Goal: Transaction & Acquisition: Purchase product/service

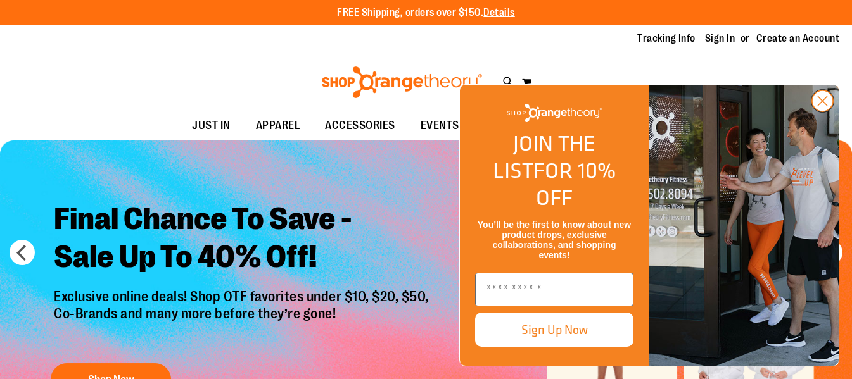
click at [826, 106] on icon "Close dialog" at bounding box center [823, 101] width 9 height 9
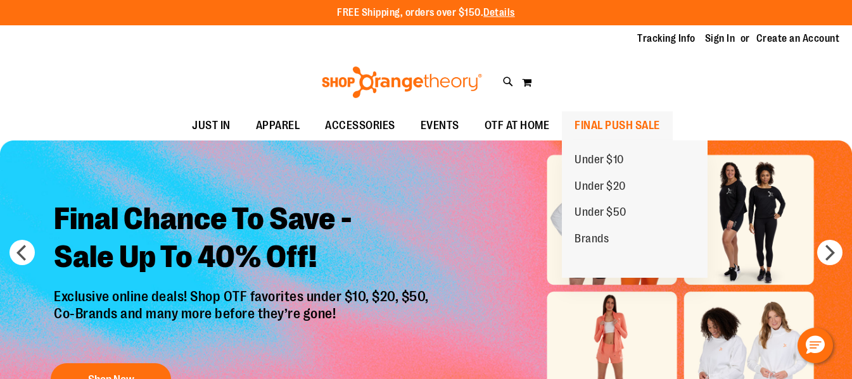
click at [597, 123] on span "FINAL PUSH SALE" at bounding box center [618, 126] width 86 height 29
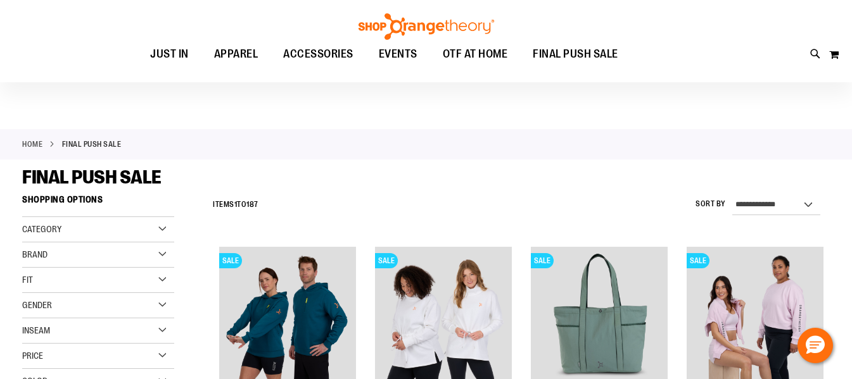
scroll to position [8, 0]
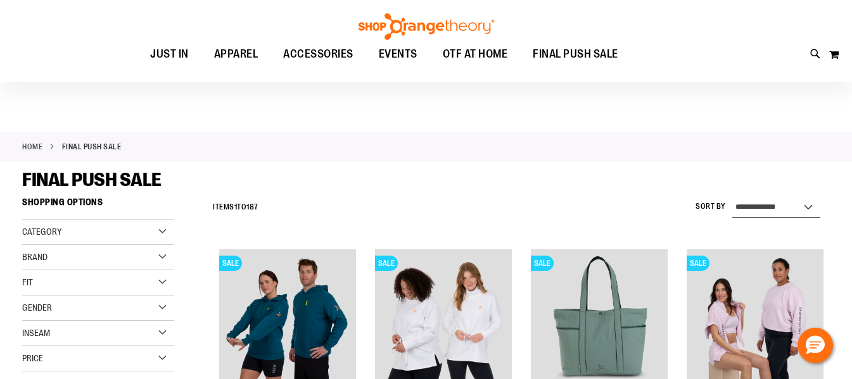
click at [817, 204] on select "**********" at bounding box center [776, 208] width 88 height 20
select select "*********"
click at [732, 198] on select "**********" at bounding box center [776, 208] width 88 height 20
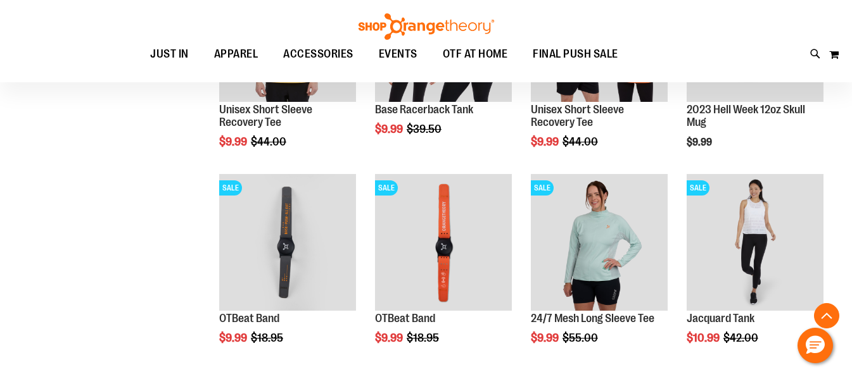
scroll to position [932, 0]
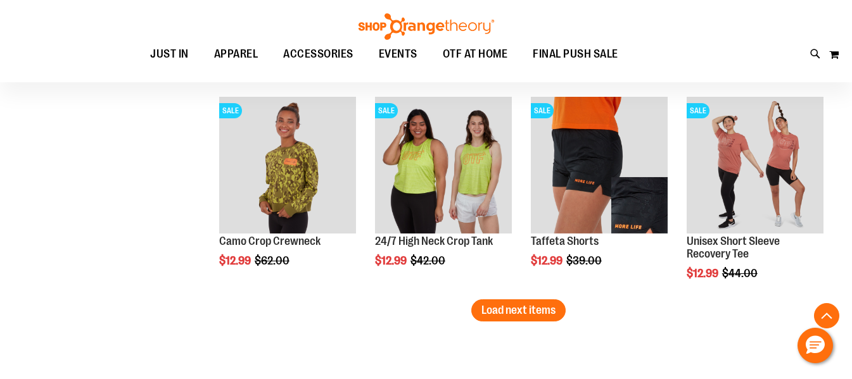
scroll to position [1834, 0]
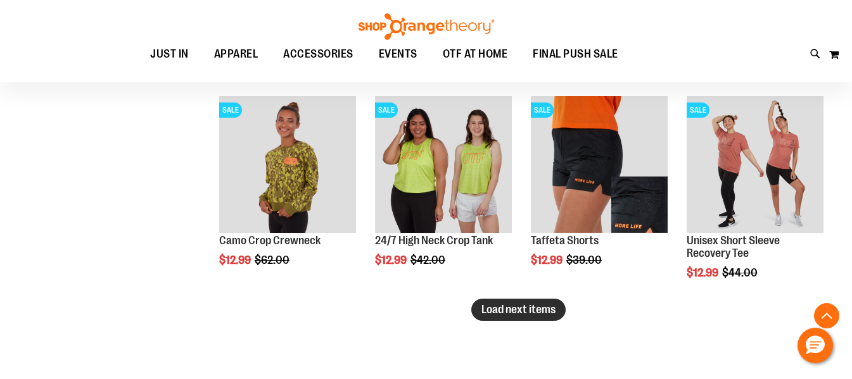
click at [528, 317] on button "Load next items" at bounding box center [518, 310] width 94 height 22
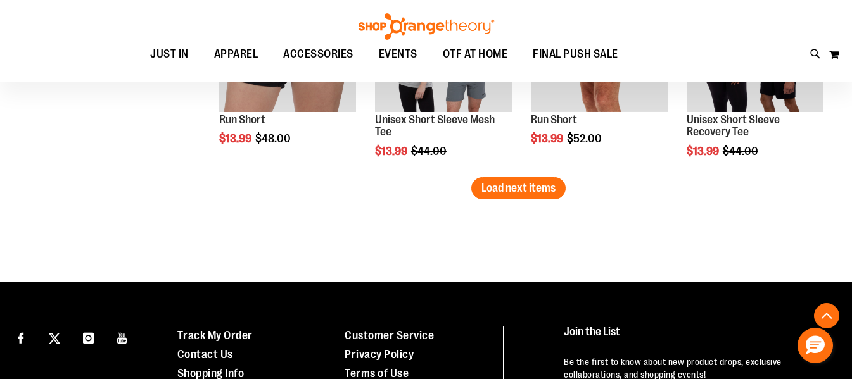
scroll to position [2582, 0]
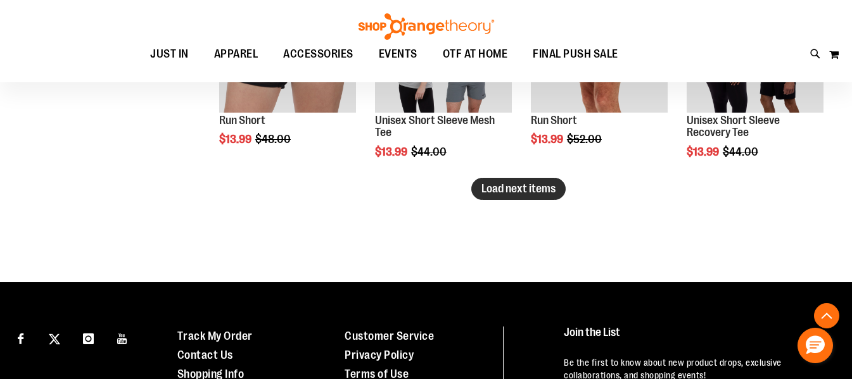
click at [533, 193] on span "Load next items" at bounding box center [518, 188] width 74 height 13
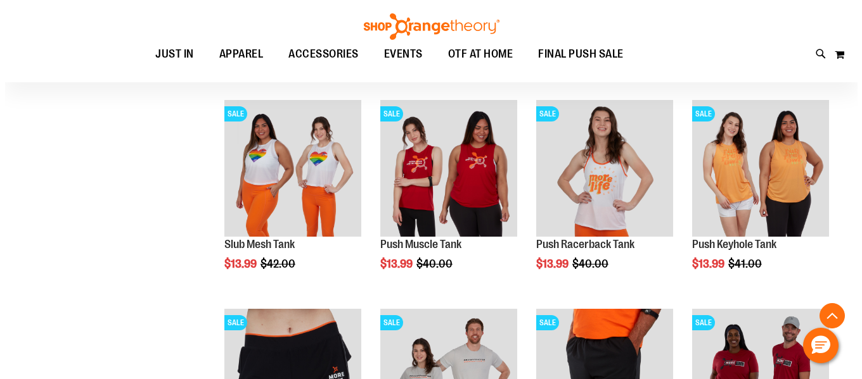
scroll to position [2198, 0]
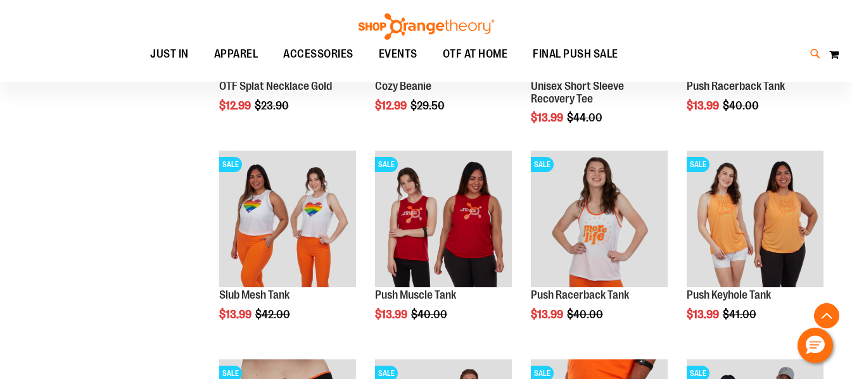
click at [814, 53] on icon at bounding box center [815, 54] width 11 height 15
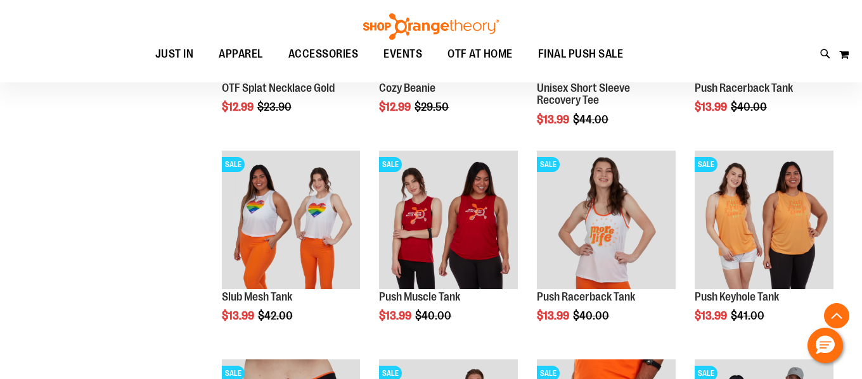
type input "**********"
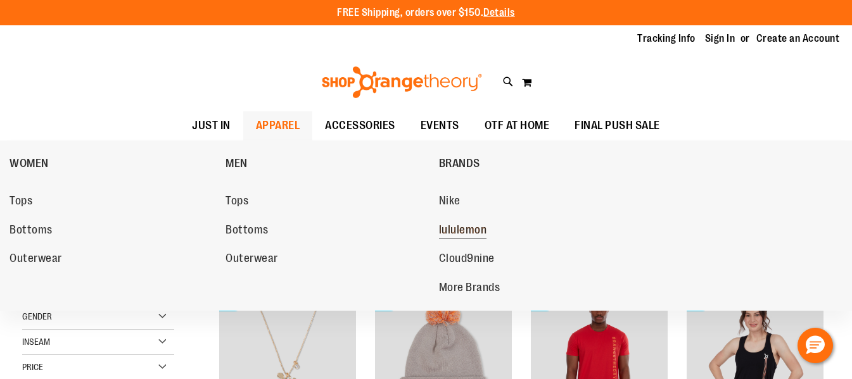
scroll to position [876, 0]
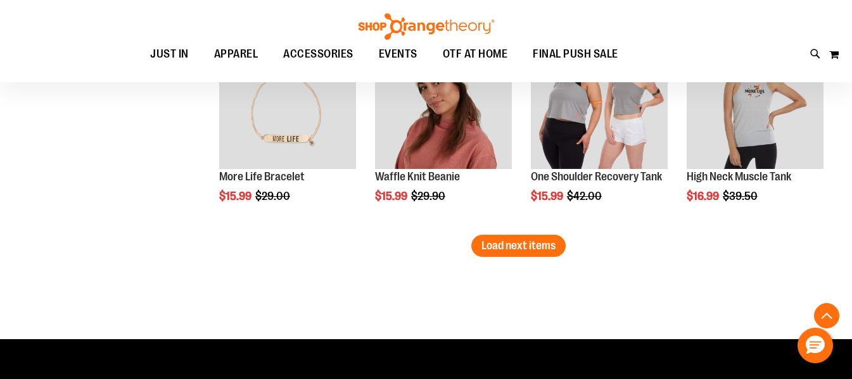
scroll to position [1929, 0]
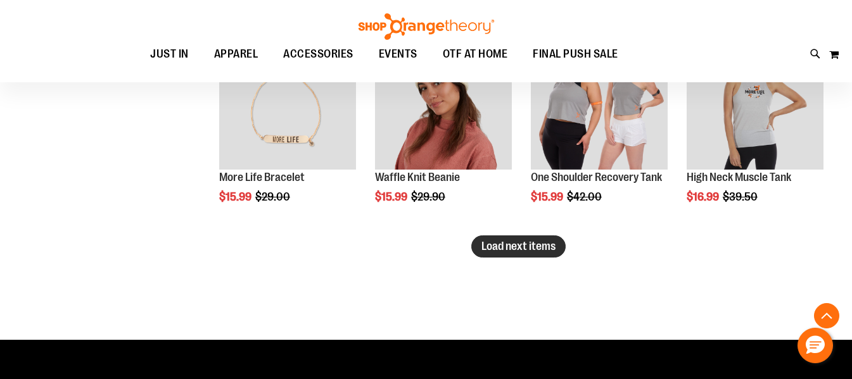
click at [531, 248] on span "Load next items" at bounding box center [518, 246] width 74 height 13
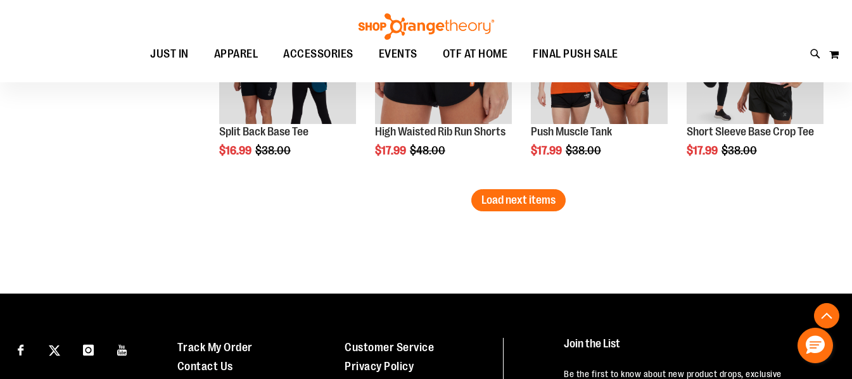
scroll to position [2608, 0]
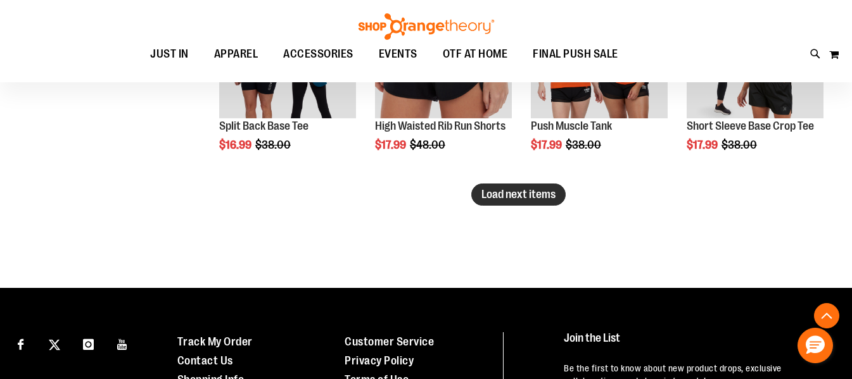
click at [530, 196] on span "Load next items" at bounding box center [518, 194] width 74 height 13
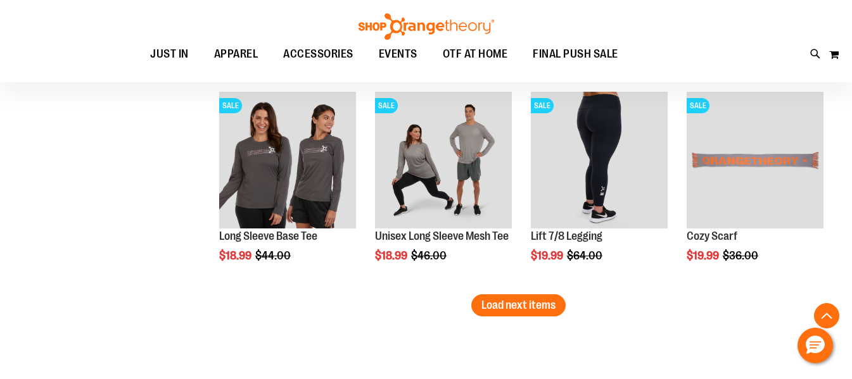
scroll to position [3125, 0]
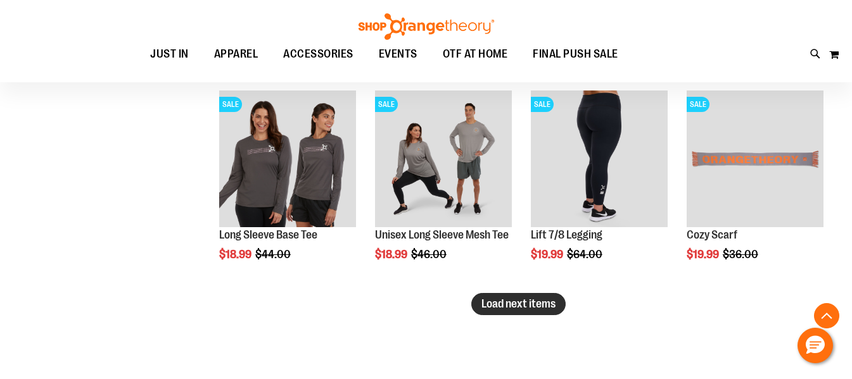
click at [540, 310] on span "Load next items" at bounding box center [518, 304] width 74 height 13
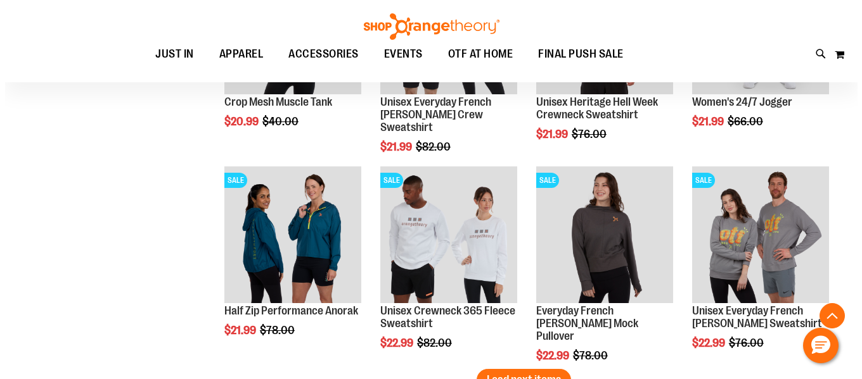
scroll to position [3677, 0]
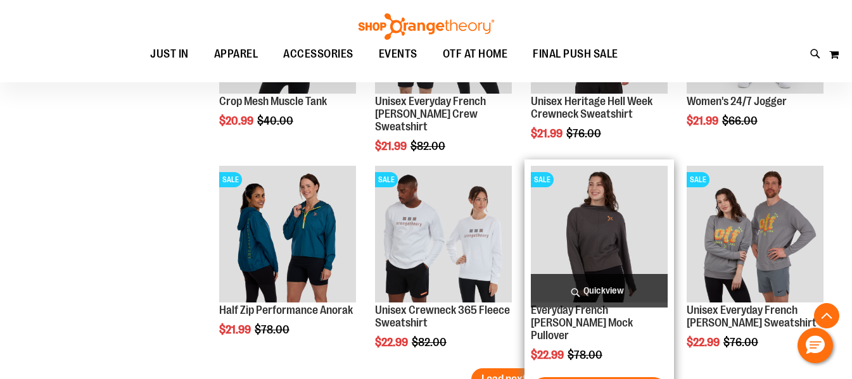
click at [608, 295] on span "Quickview" at bounding box center [599, 291] width 137 height 34
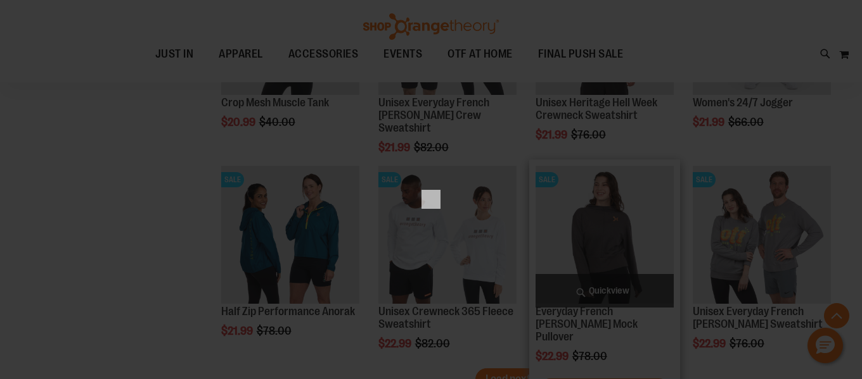
scroll to position [0, 0]
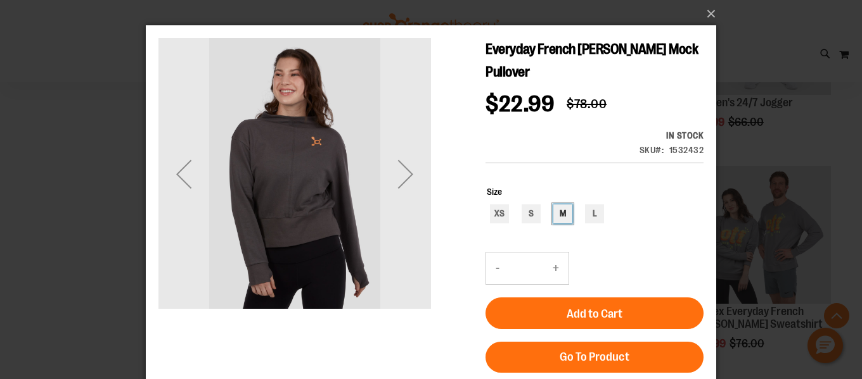
click at [562, 214] on div "M" at bounding box center [562, 214] width 19 height 19
type input "***"
click at [406, 177] on div "Next" at bounding box center [405, 174] width 51 height 51
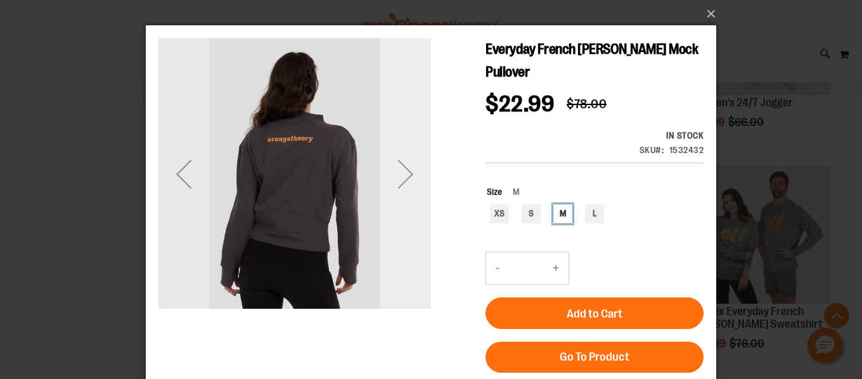
click at [406, 177] on div "Next" at bounding box center [405, 174] width 51 height 51
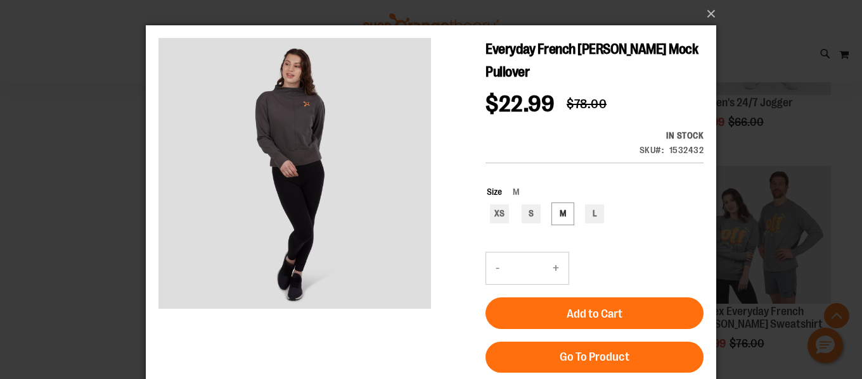
click at [600, 308] on span "Add to Cart" at bounding box center [594, 314] width 56 height 14
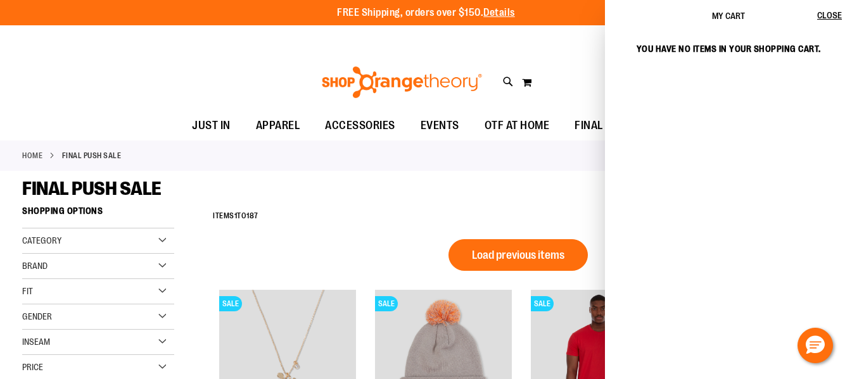
scroll to position [3969, 0]
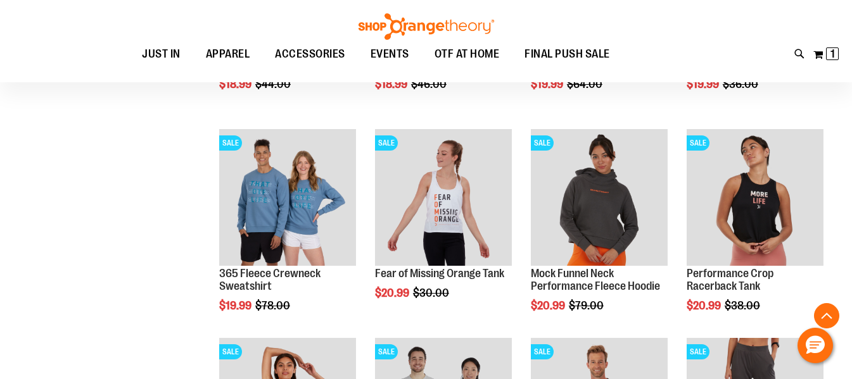
scroll to position [3303, 0]
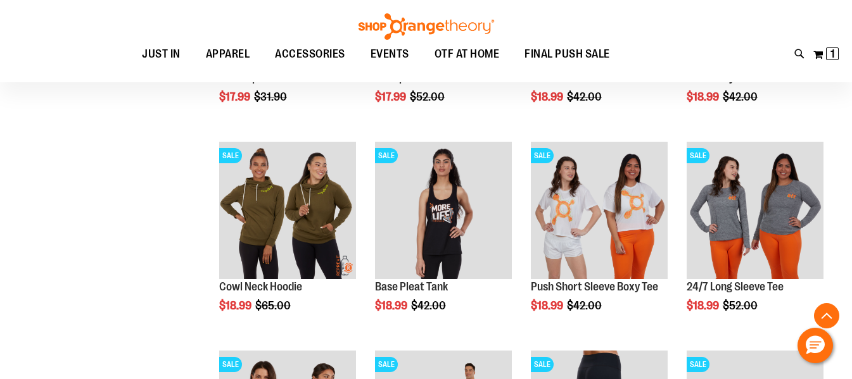
scroll to position [2779, 0]
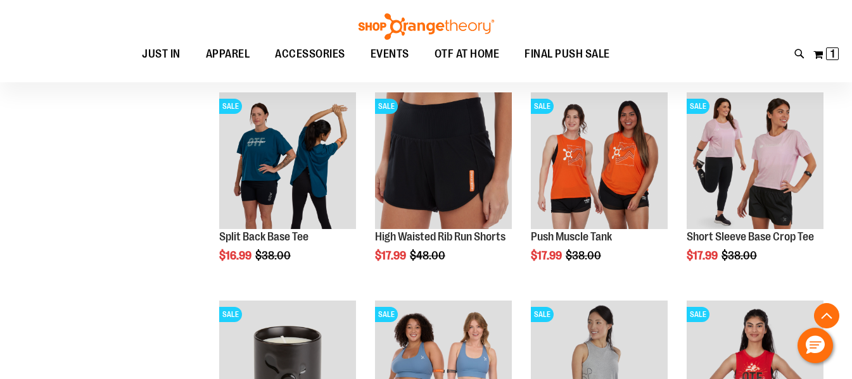
scroll to position [2473, 0]
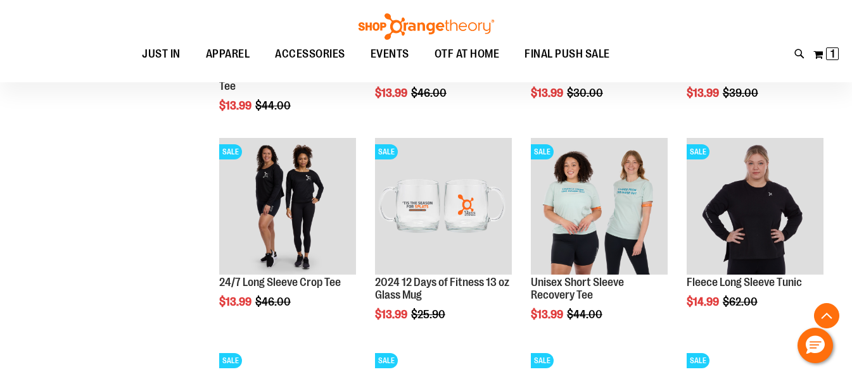
scroll to position [1189, 0]
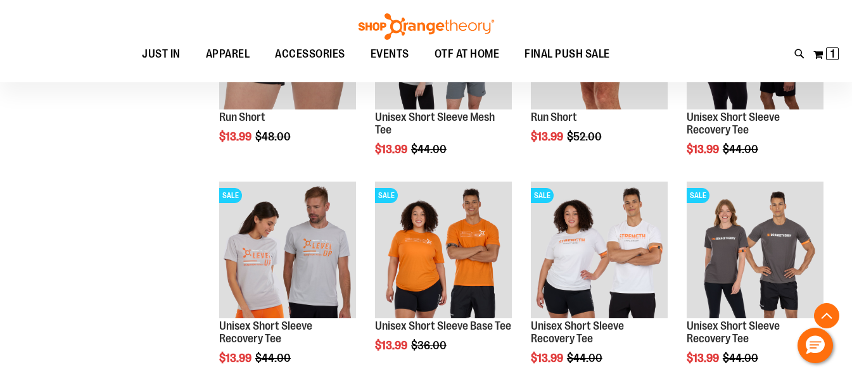
scroll to position [3969, 0]
